Goal: Task Accomplishment & Management: Complete application form

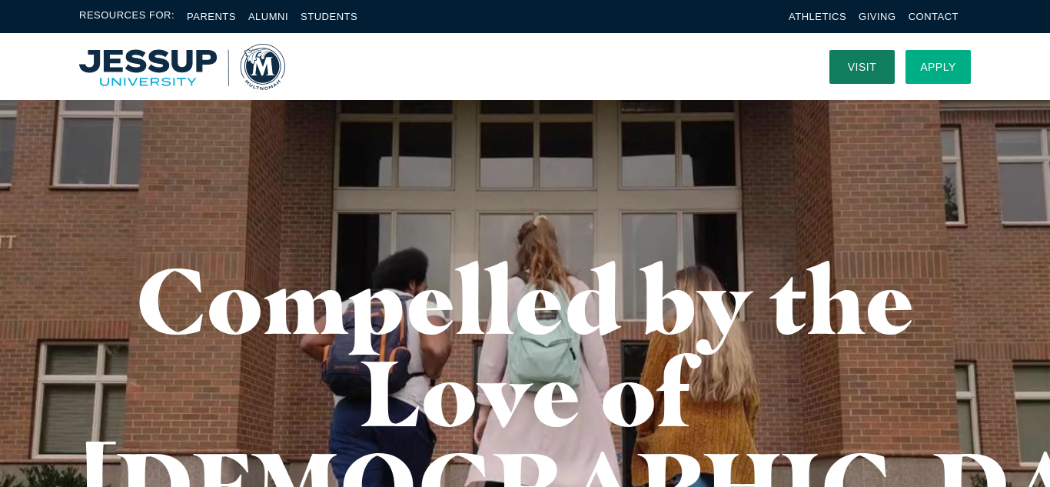
click at [937, 64] on link "Apply" at bounding box center [937, 67] width 65 height 34
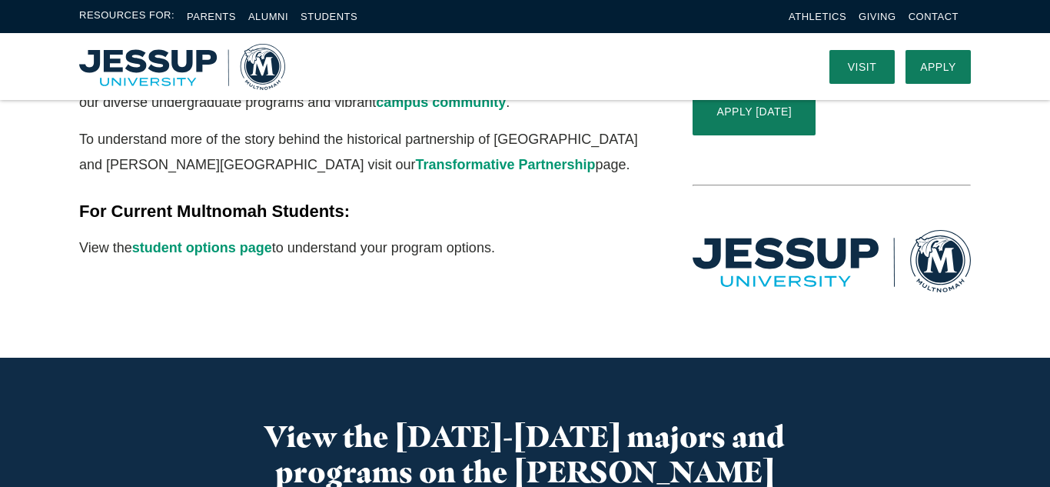
scroll to position [507, 0]
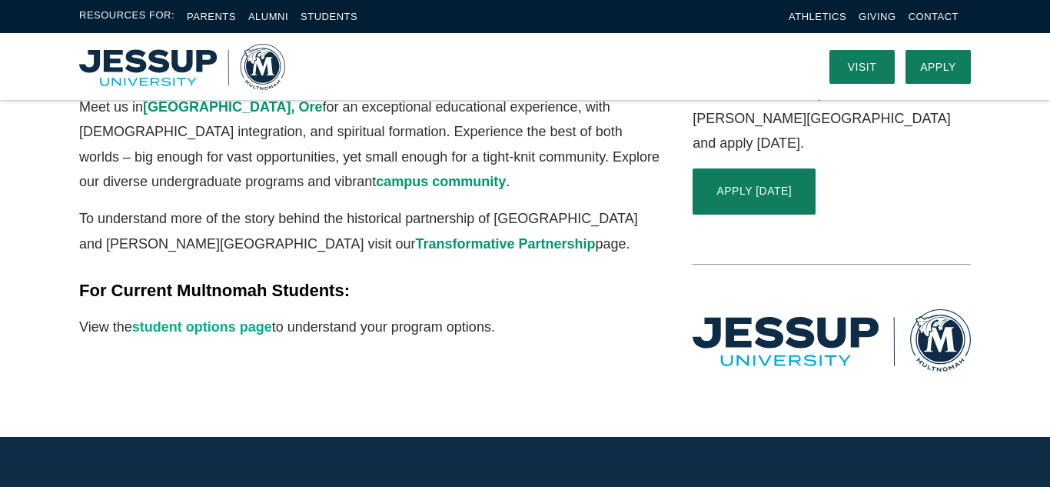
click at [234, 319] on link "student options page" at bounding box center [202, 326] width 140 height 15
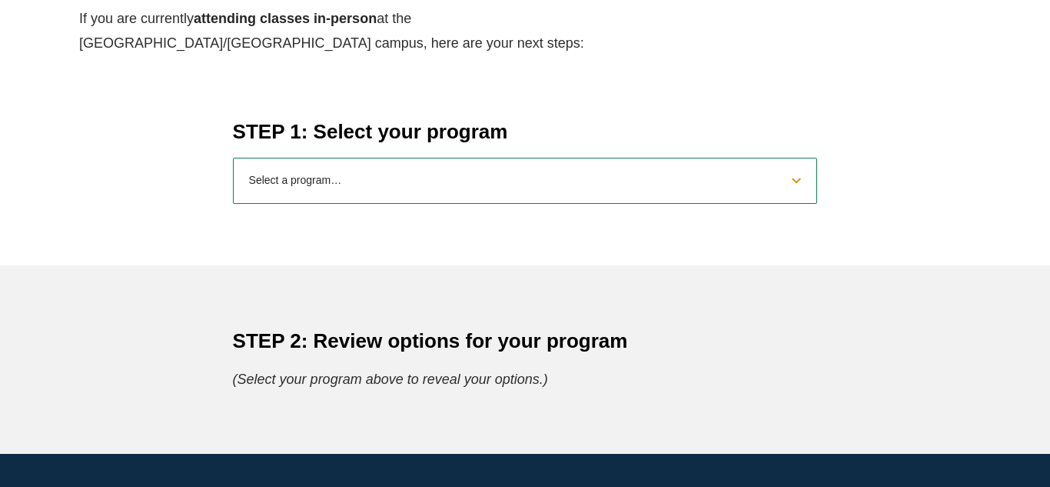
scroll to position [646, 0]
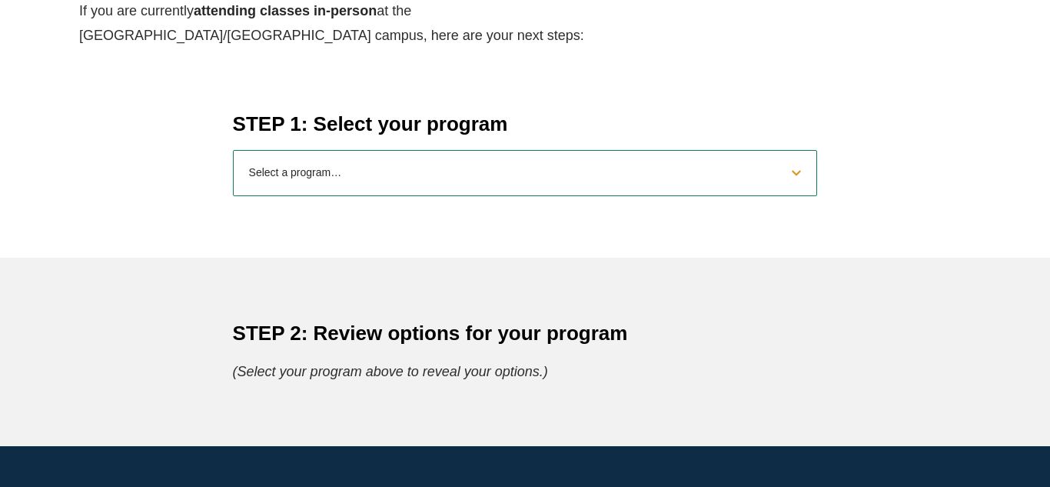
click at [810, 174] on select "Select a program… BS Bible and Theology BS Biology BS Business Administration B…" at bounding box center [525, 173] width 585 height 46
select select "2025bibletheology"
click at [233, 150] on select "Select a program… BS Bible and Theology BS Biology BS Business Administration B…" at bounding box center [525, 173] width 585 height 46
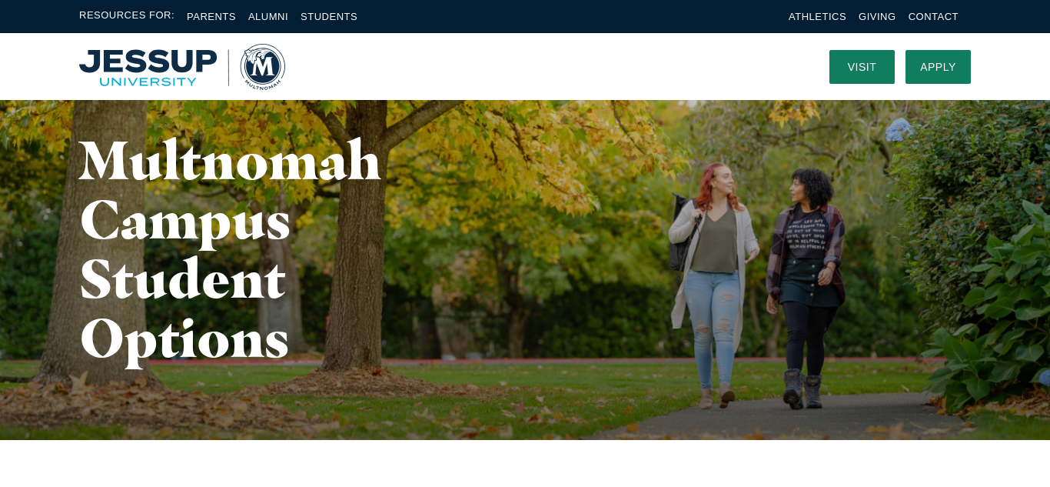
scroll to position [0, 0]
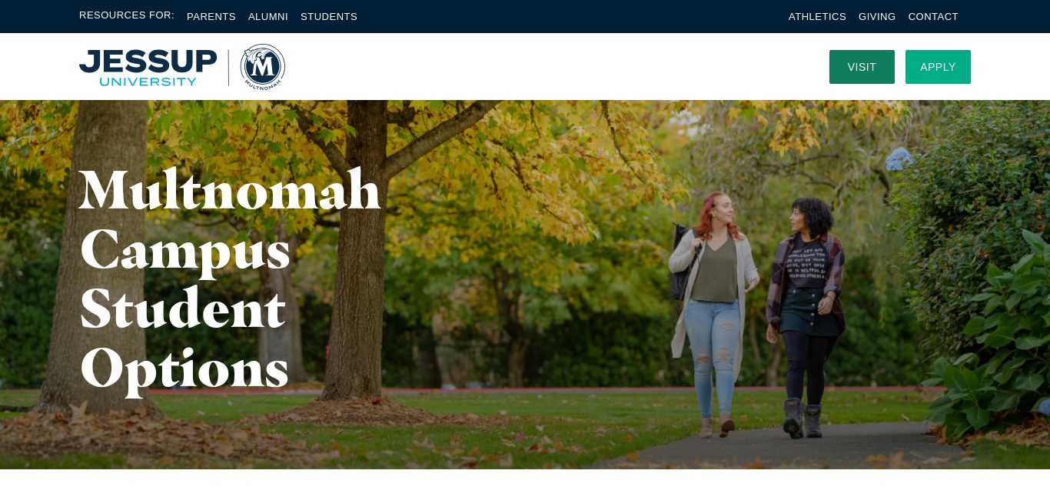
click at [922, 56] on link "Apply" at bounding box center [937, 67] width 65 height 34
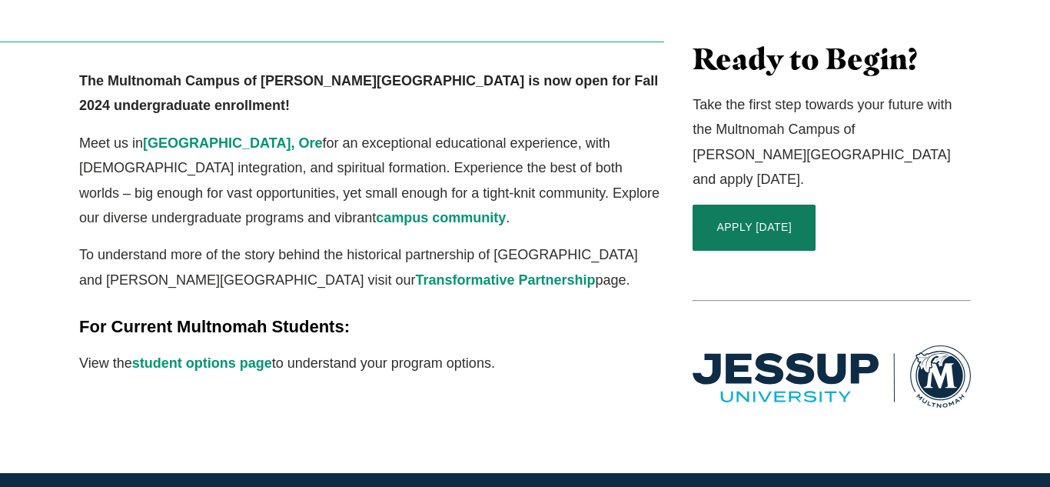
scroll to position [492, 0]
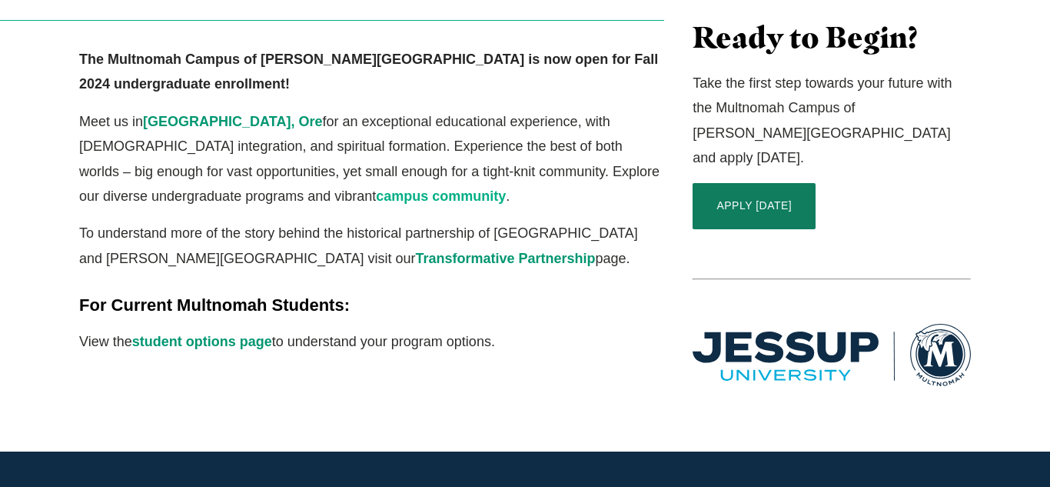
click at [376, 188] on link "campus community" at bounding box center [441, 195] width 130 height 15
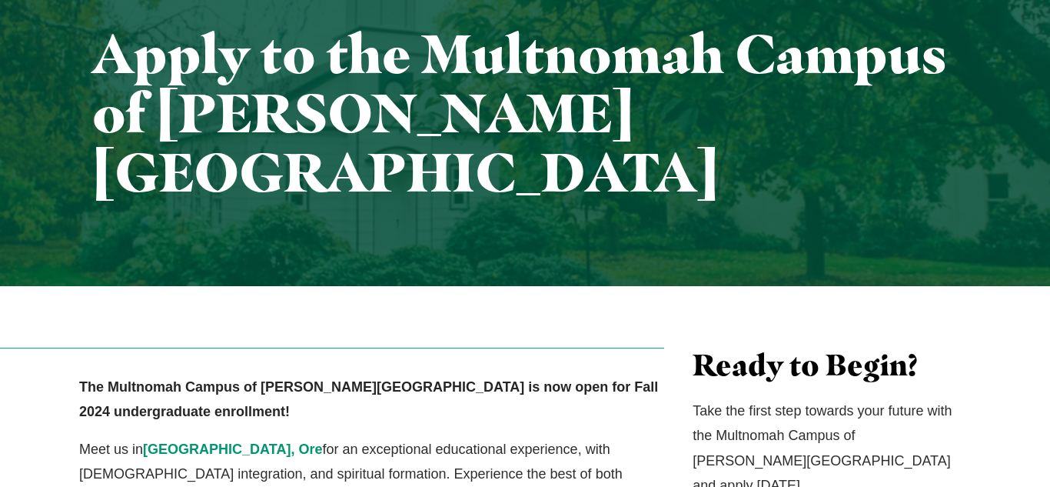
scroll to position [168, 0]
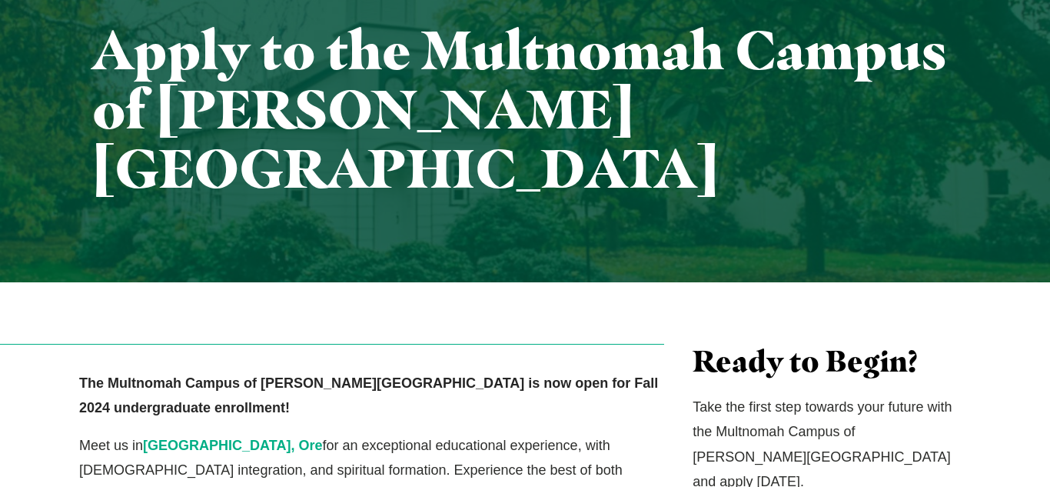
click at [170, 437] on link "Portland, Ore" at bounding box center [232, 444] width 179 height 15
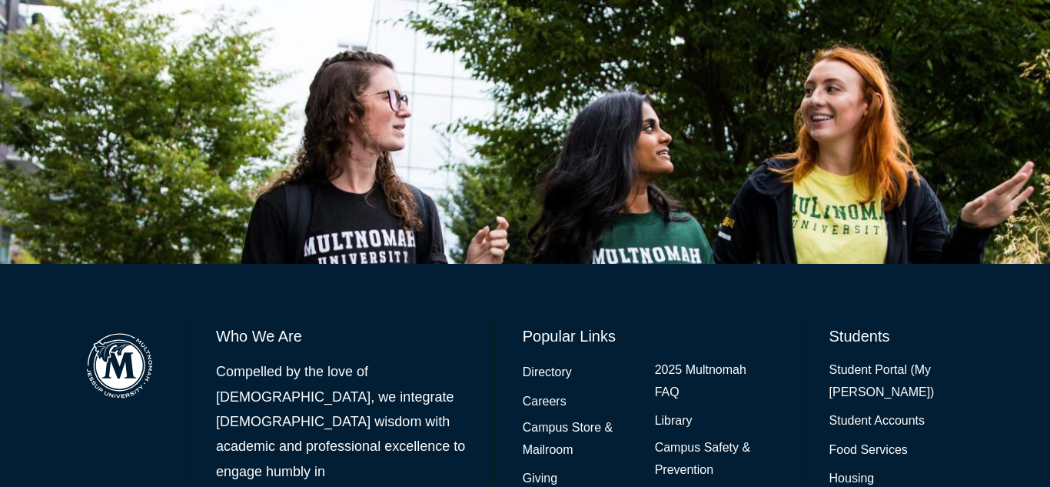
scroll to position [2826, 0]
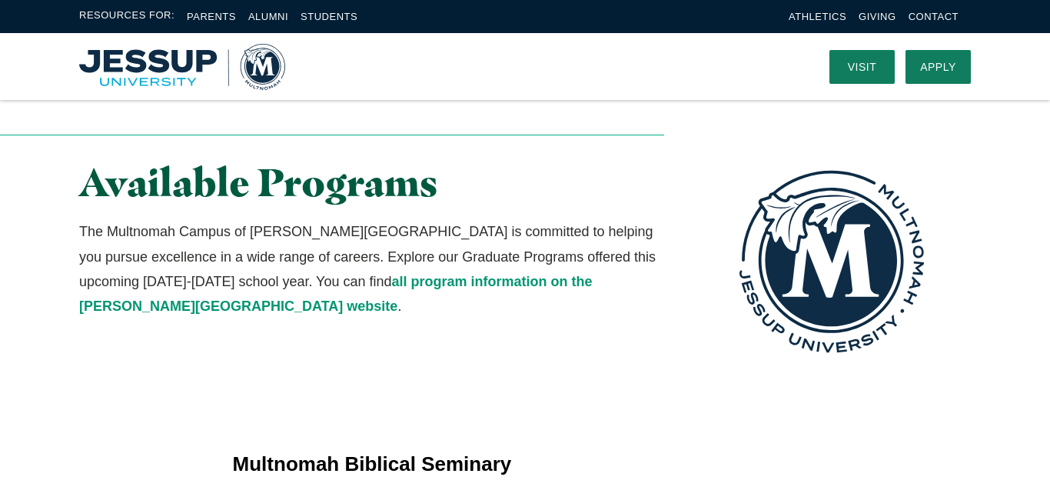
scroll to position [9, 0]
